Goal: Find specific page/section: Find specific page/section

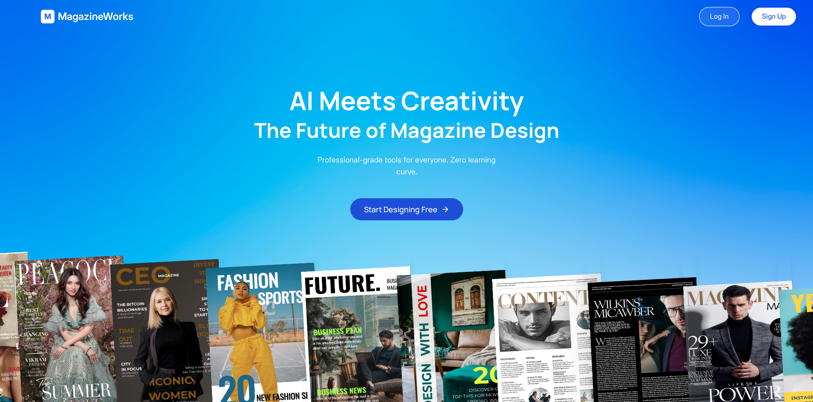
click at [728, 19] on link "Log In" at bounding box center [719, 17] width 41 height 20
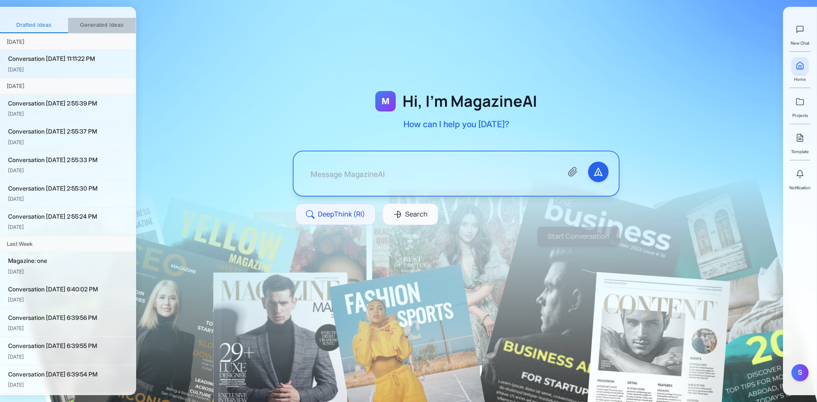
click at [113, 25] on button "Generated Ideas" at bounding box center [102, 25] width 68 height 15
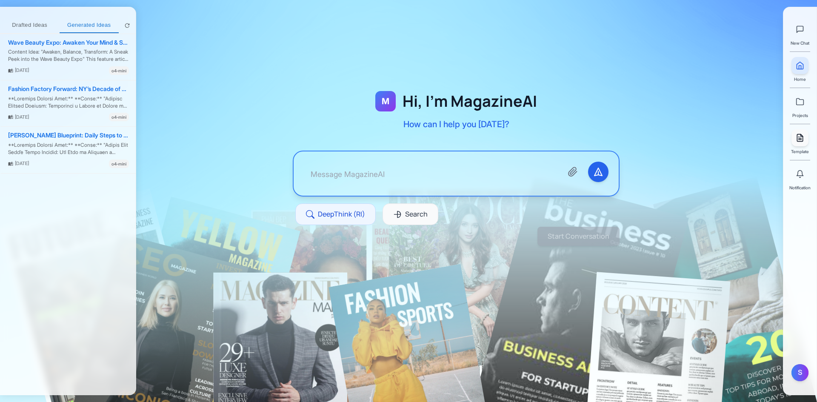
click at [800, 142] on link at bounding box center [799, 137] width 17 height 17
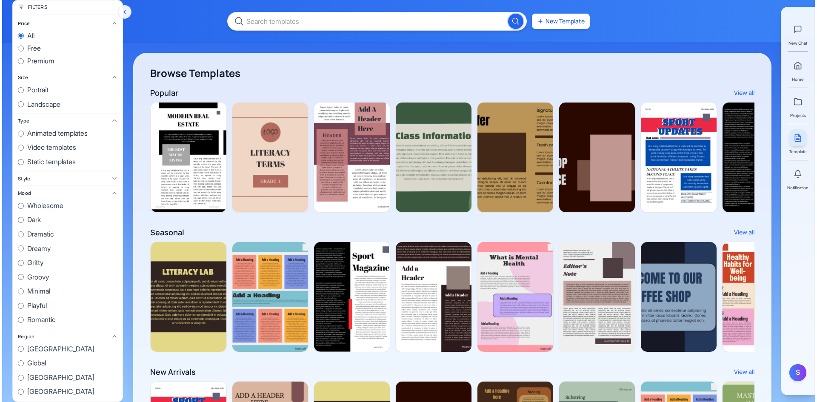
scroll to position [0, 767]
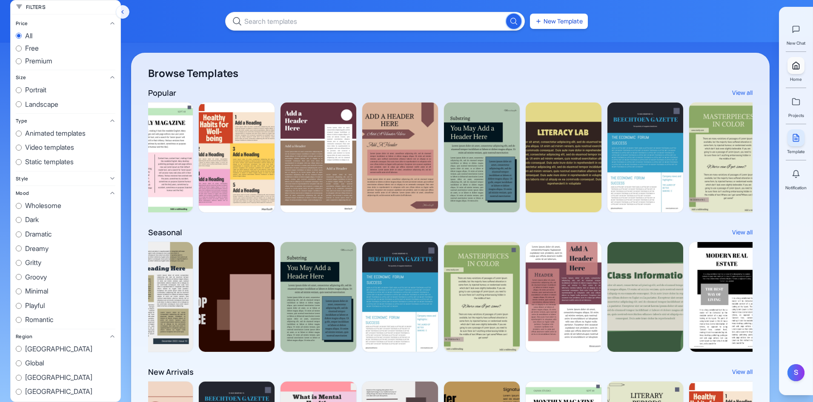
click at [792, 73] on link at bounding box center [795, 65] width 17 height 17
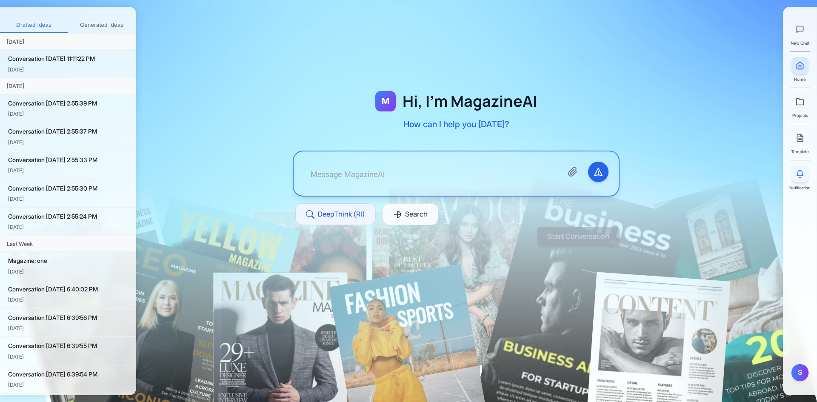
click at [802, 176] on icon at bounding box center [800, 174] width 6 height 6
click at [719, 112] on div at bounding box center [456, 147] width 640 height 240
click at [796, 119] on div "New Chat Home Projects Template Notification" at bounding box center [799, 102] width 21 height 177
click at [812, 100] on div "New Chat Home Projects Template Notification S" at bounding box center [800, 201] width 34 height 388
click at [801, 100] on icon at bounding box center [799, 102] width 7 height 6
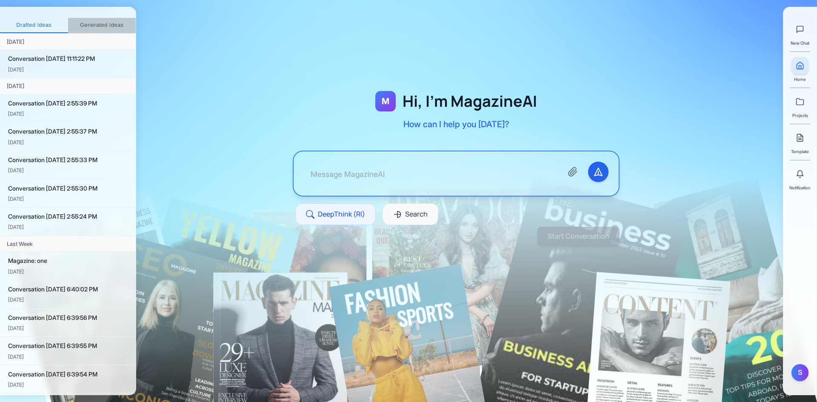
click at [105, 23] on button "Generated Ideas" at bounding box center [102, 25] width 68 height 15
